Goal: Transaction & Acquisition: Purchase product/service

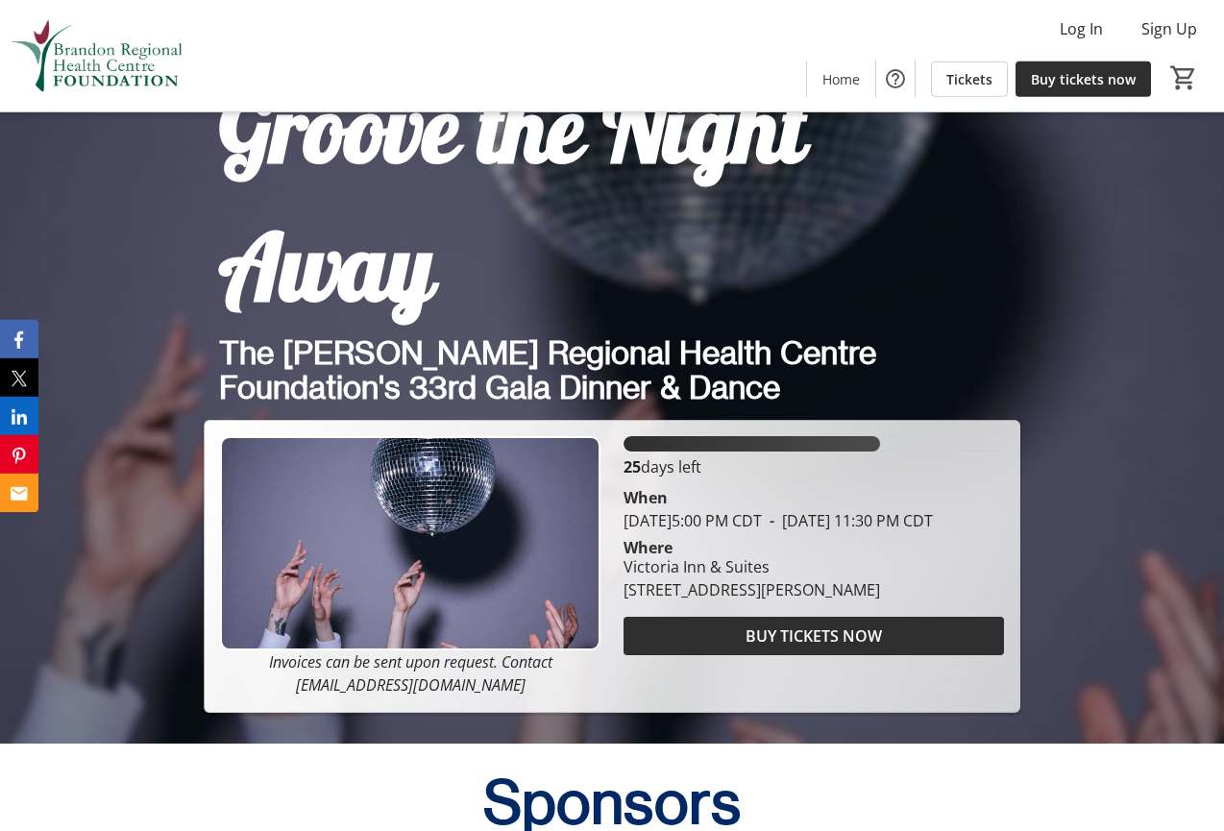
scroll to position [861, 0]
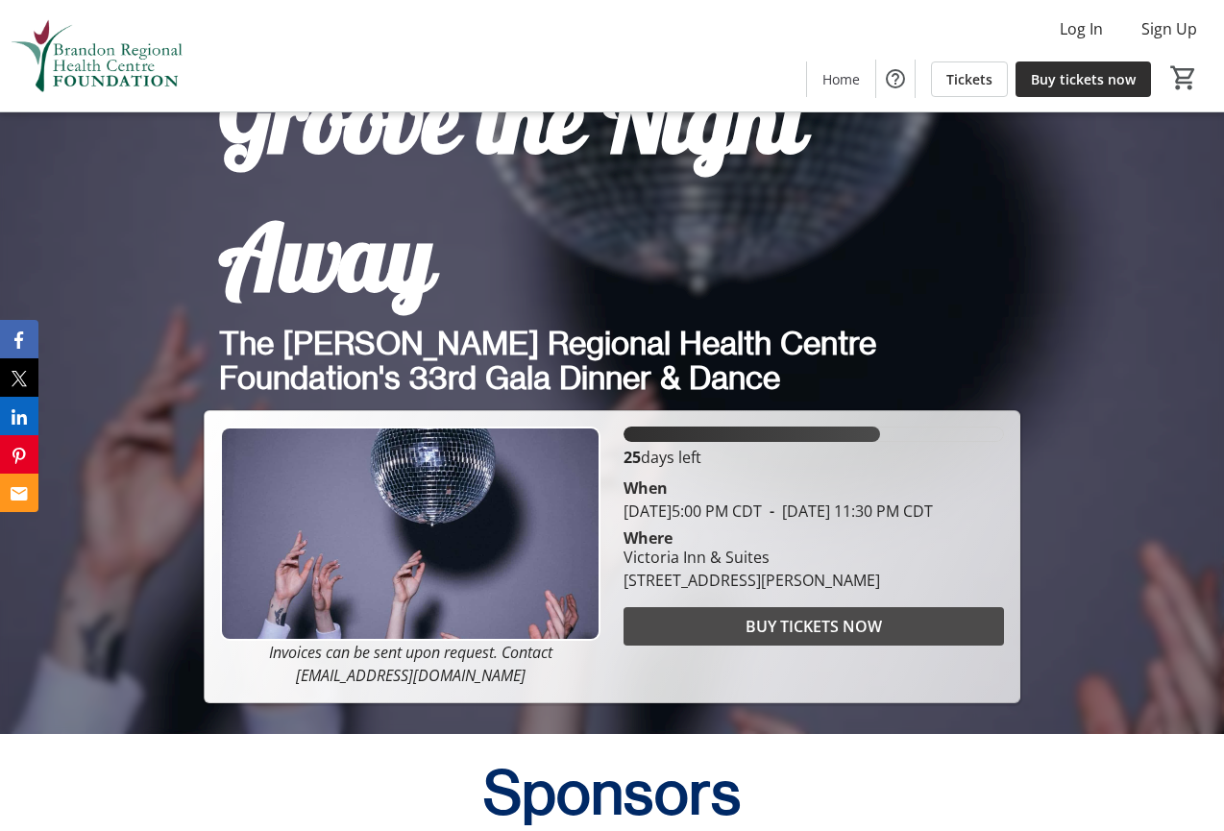
click at [882, 625] on span at bounding box center [813, 626] width 380 height 46
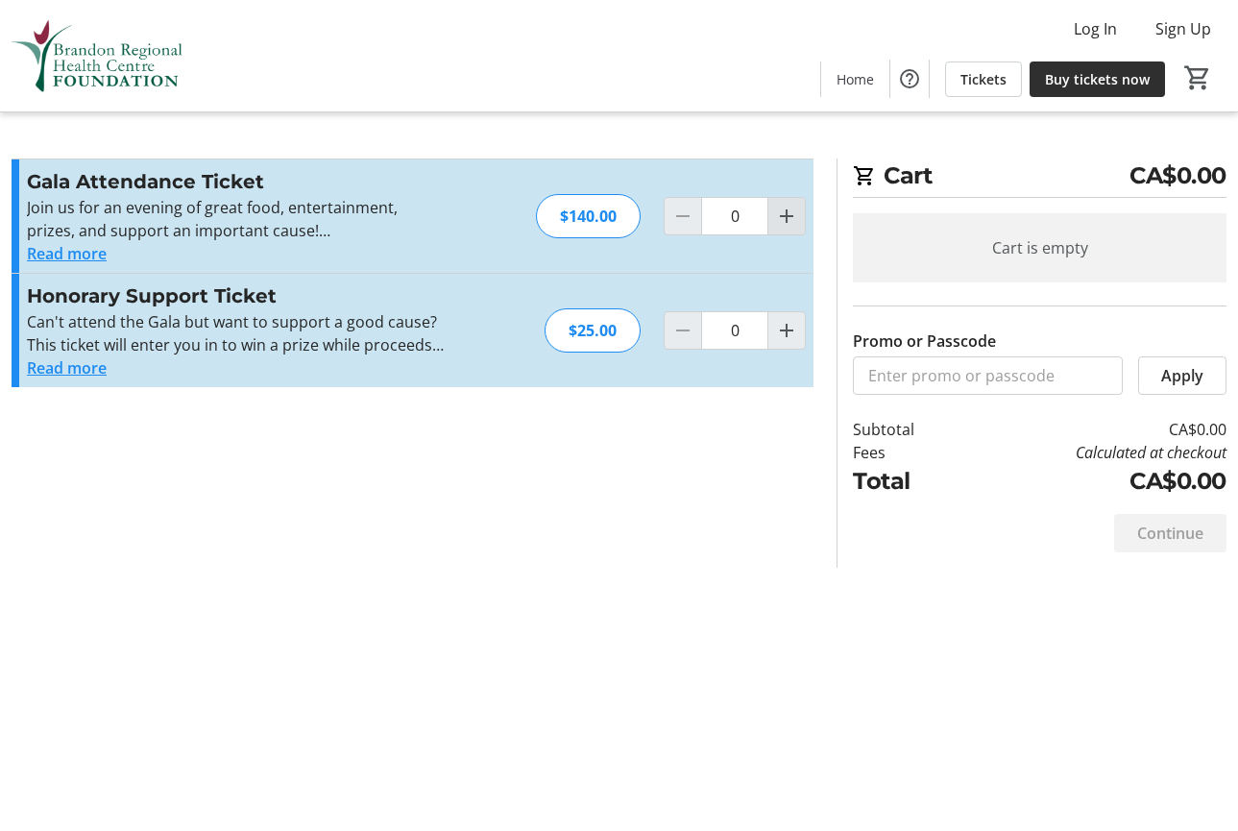
click at [790, 206] on mat-icon "Increment by one" at bounding box center [786, 216] width 23 height 23
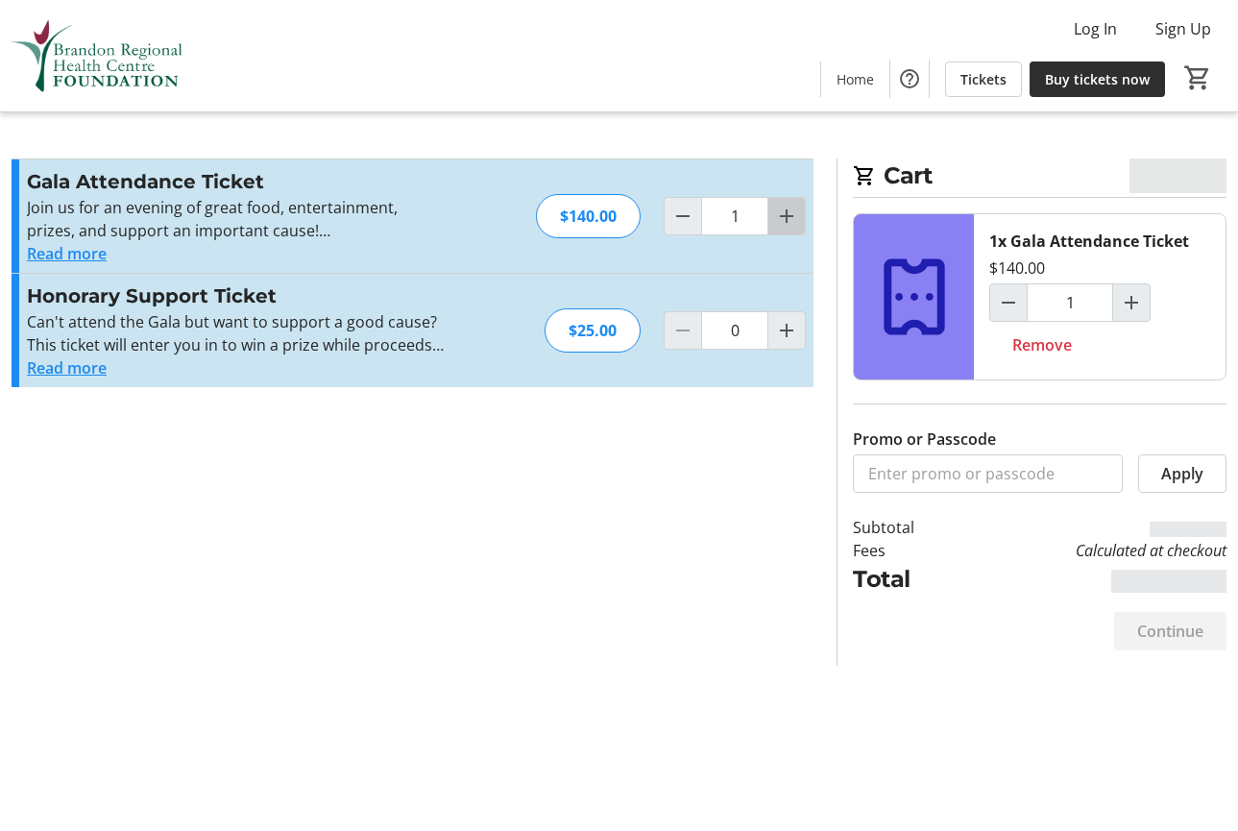
click at [790, 206] on mat-icon "Increment by one" at bounding box center [786, 216] width 23 height 23
type input "2"
click at [790, 206] on mat-icon "Increment by one" at bounding box center [786, 216] width 23 height 23
type input "3"
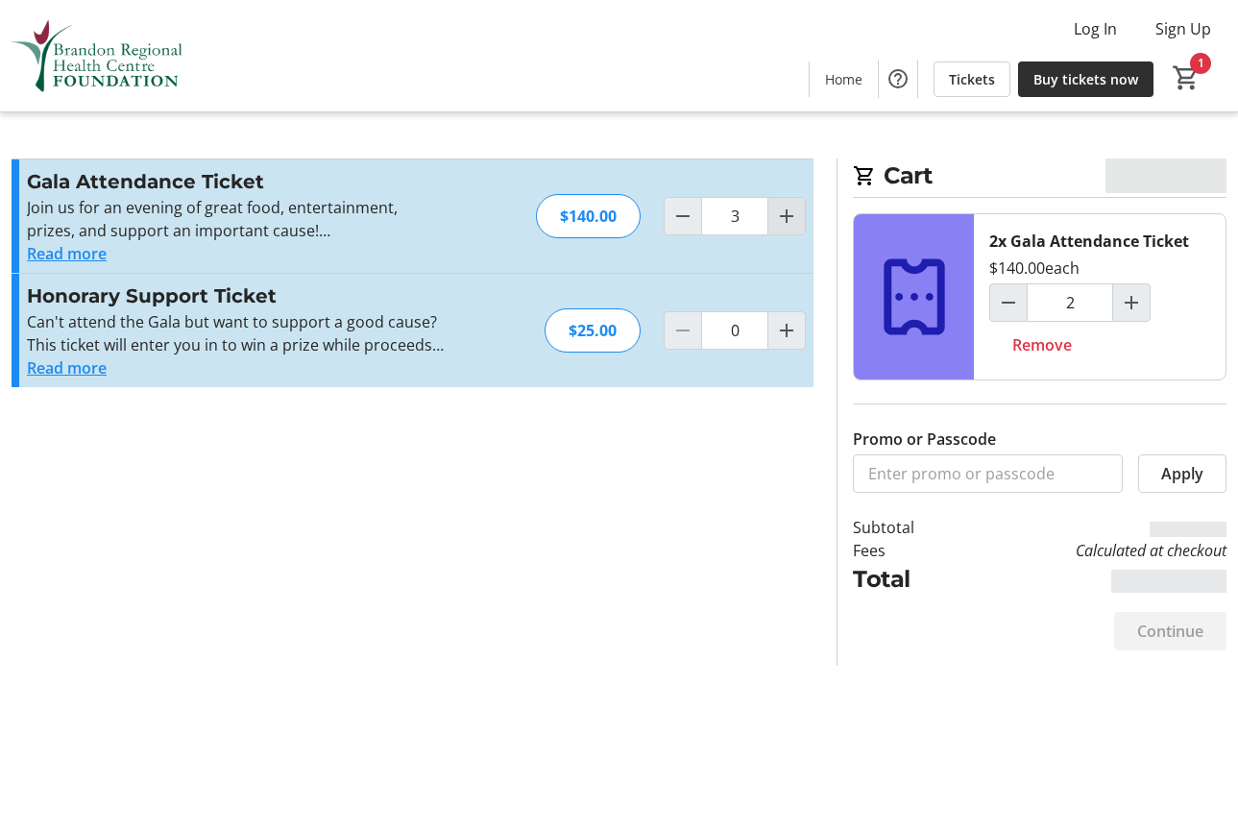
type input "3"
click at [790, 206] on mat-icon "Increment by one" at bounding box center [786, 216] width 23 height 23
type input "4"
click at [790, 206] on mat-icon "Increment by one" at bounding box center [786, 216] width 23 height 23
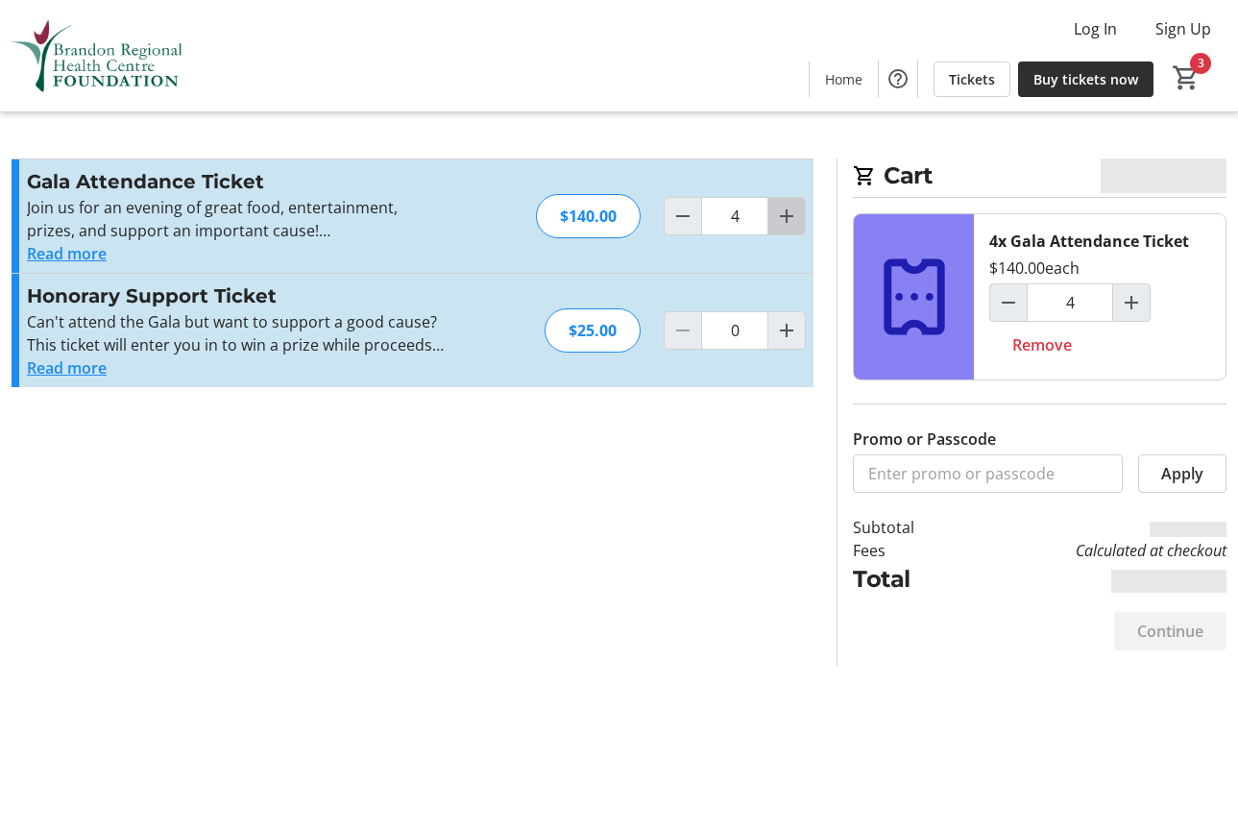
type input "5"
click at [790, 206] on div at bounding box center [787, 216] width 38 height 38
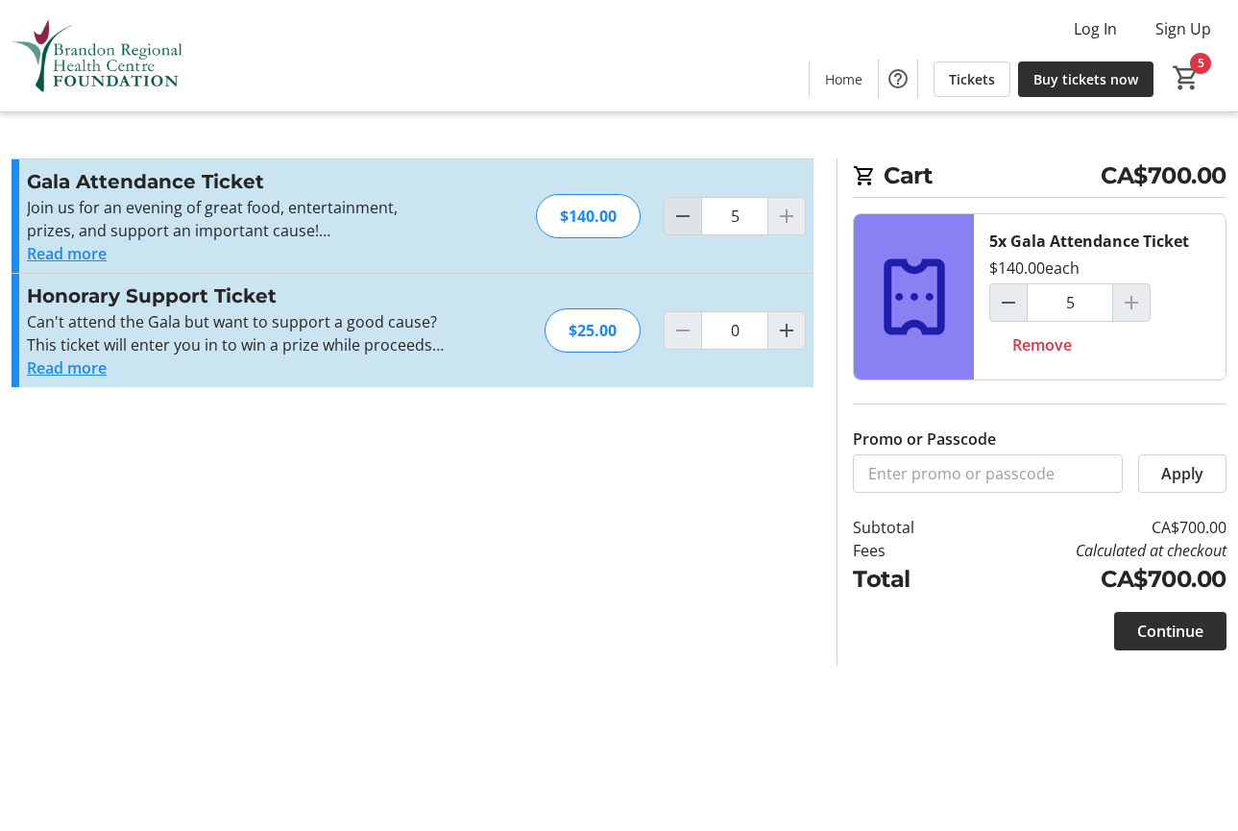
click at [680, 210] on mat-icon "Decrement by one" at bounding box center [682, 216] width 23 height 23
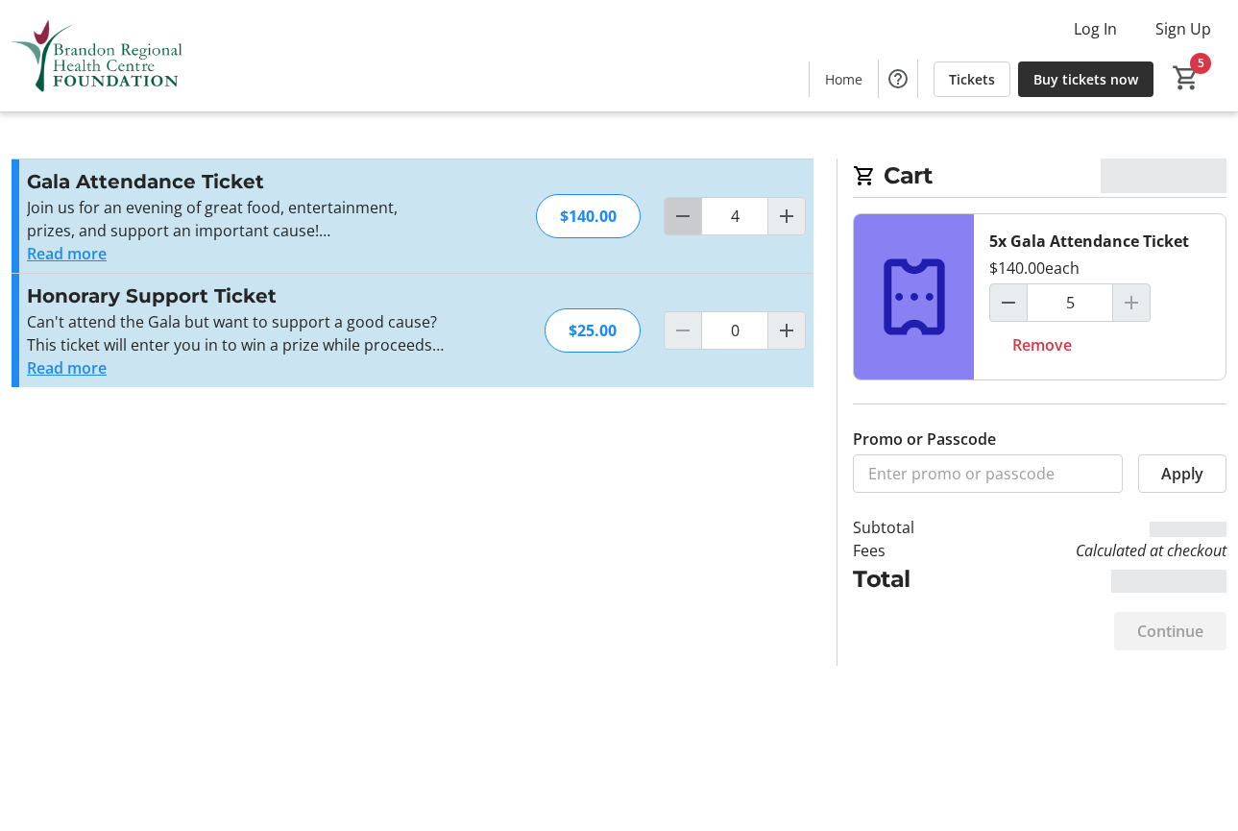
click at [680, 210] on mat-icon "Decrement by one" at bounding box center [682, 216] width 23 height 23
type input "3"
click at [680, 210] on mat-icon "Decrement by one" at bounding box center [682, 216] width 23 height 23
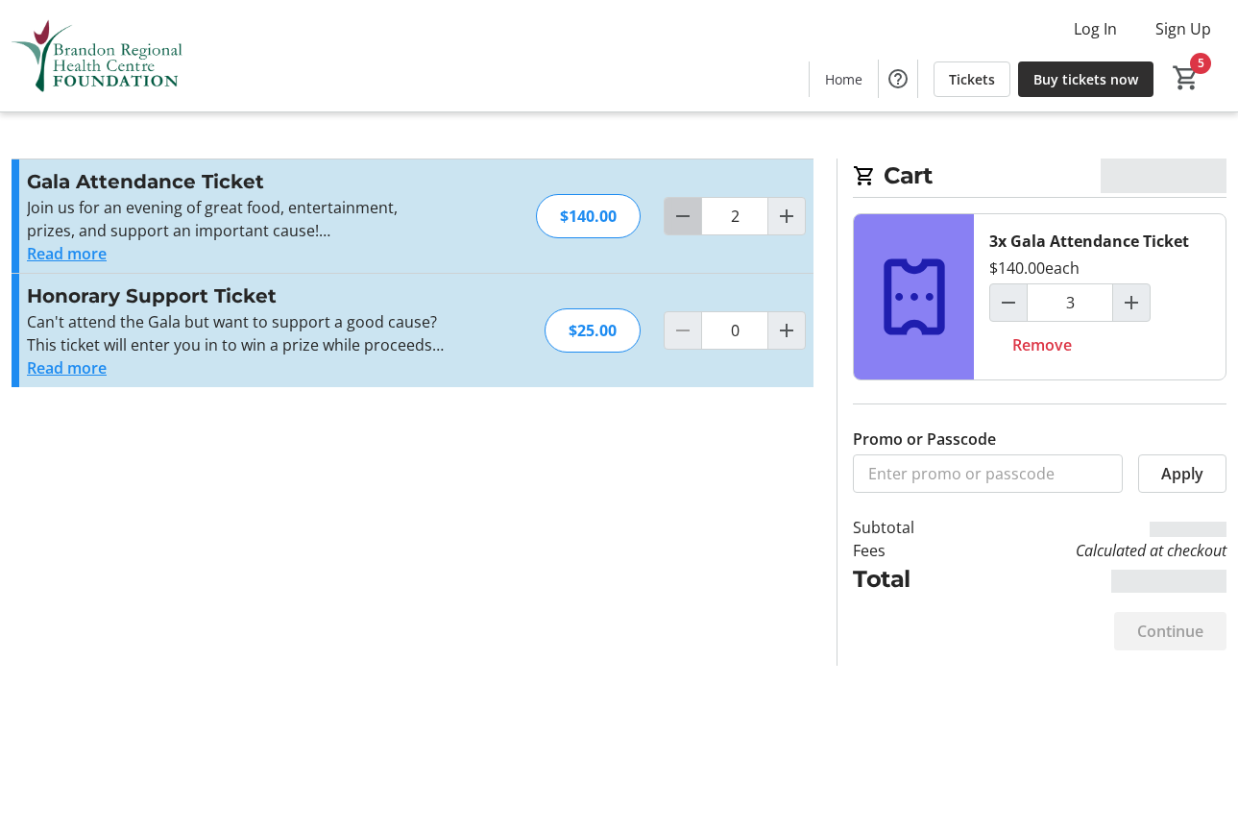
type input "1"
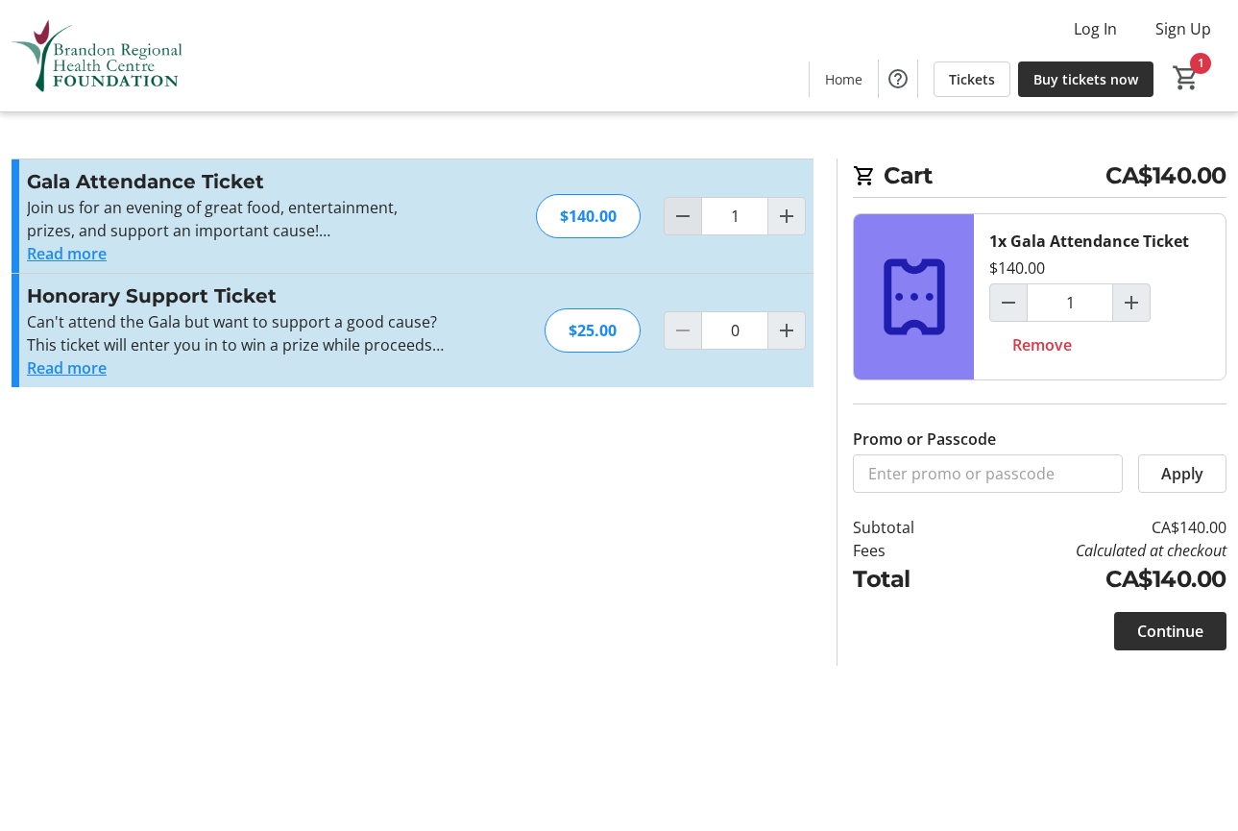
click at [680, 210] on mat-icon "Decrement by one" at bounding box center [682, 216] width 23 height 23
type input "0"
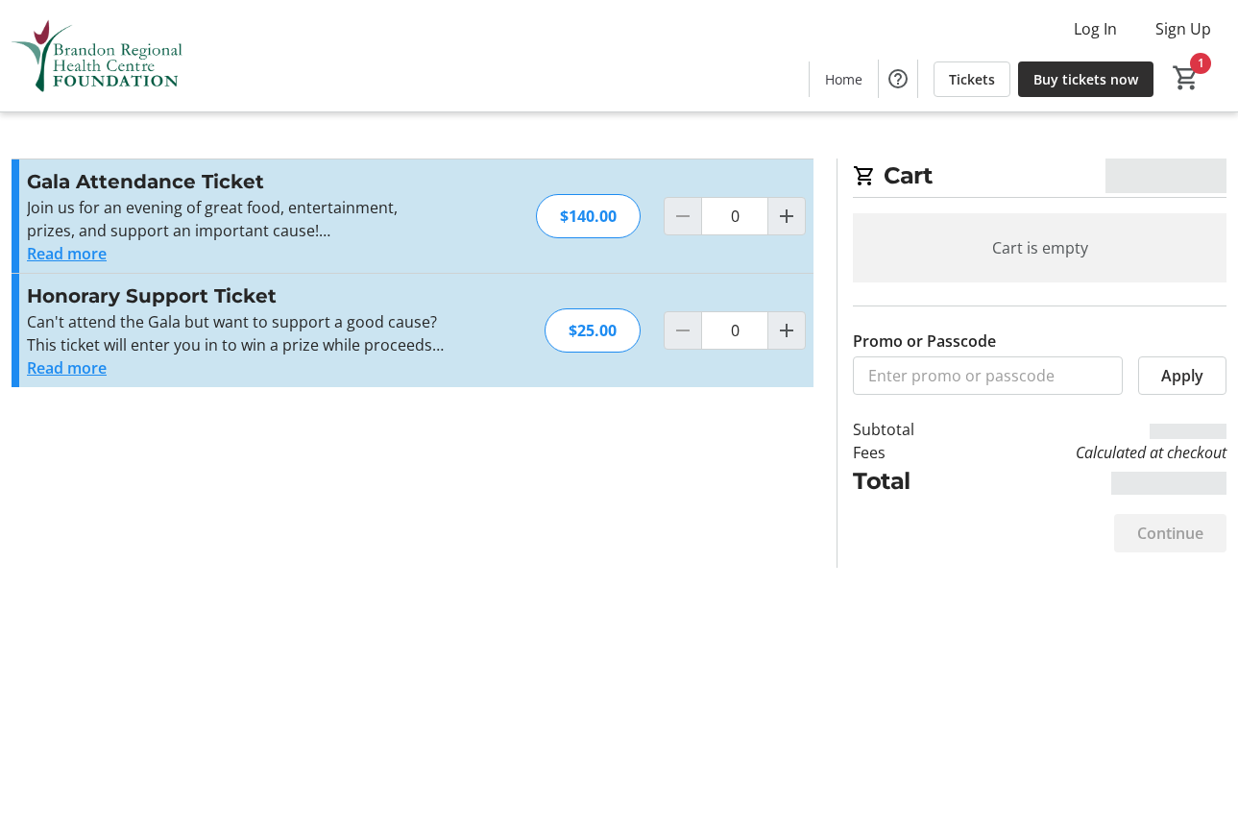
click at [634, 526] on section "Promo or Passcode Apply Gala Attendance Ticket Join us for an evening of great …" at bounding box center [412, 362] width 825 height 409
